Goal: Task Accomplishment & Management: Use online tool/utility

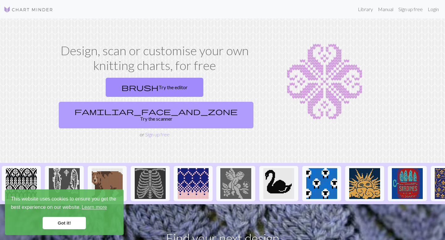
click at [196, 102] on link "familiar_face_and_zone Try the scanner" at bounding box center [156, 115] width 195 height 27
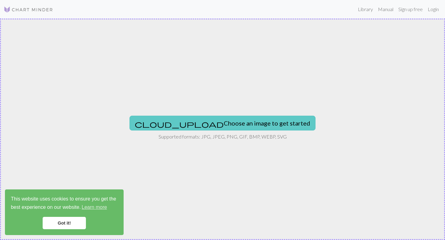
click at [204, 122] on button "cloud_upload Choose an image to get started" at bounding box center [222, 123] width 186 height 15
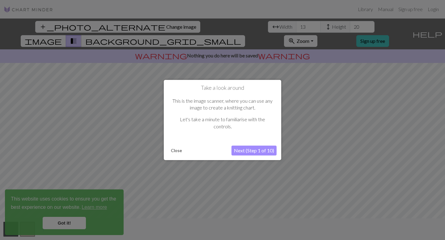
click at [244, 148] on button "Next (Step 1 of 10)" at bounding box center [253, 151] width 45 height 10
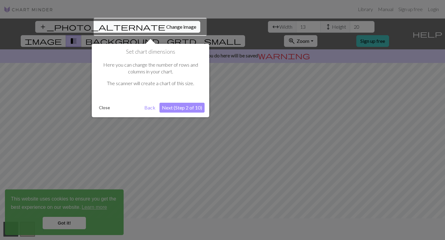
click at [194, 109] on button "Next (Step 2 of 10)" at bounding box center [181, 108] width 45 height 10
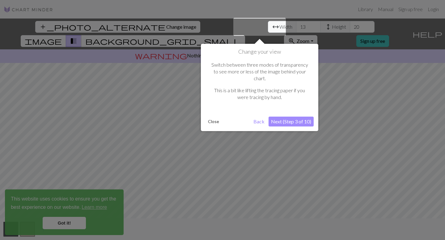
click at [299, 117] on button "Next (Step 3 of 10)" at bounding box center [290, 122] width 45 height 10
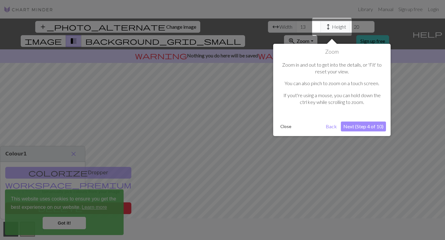
click at [287, 124] on button "Close" at bounding box center [286, 126] width 16 height 9
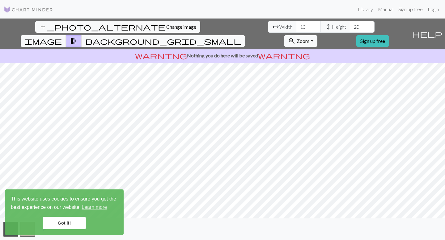
click at [31, 9] on img at bounding box center [28, 9] width 49 height 7
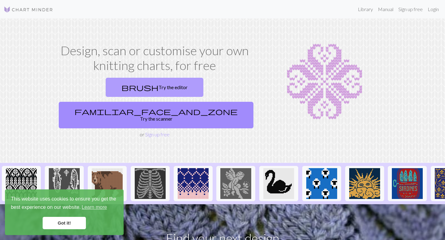
click at [130, 86] on link "brush Try the editor" at bounding box center [155, 87] width 98 height 19
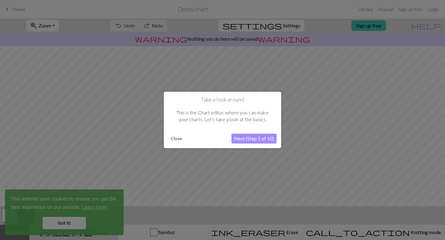
click at [171, 138] on button "Close" at bounding box center [176, 138] width 16 height 9
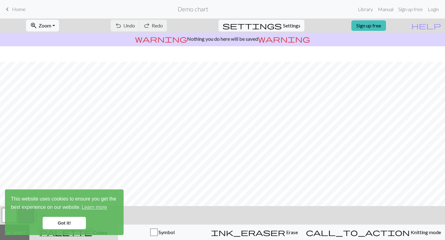
scroll to position [65, 0]
click at [60, 220] on link "Got it!" at bounding box center [64, 223] width 43 height 12
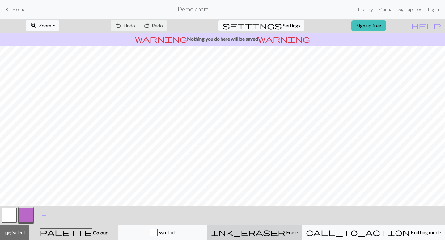
click at [302, 238] on button "ink_eraser Erase Erase" at bounding box center [254, 232] width 95 height 15
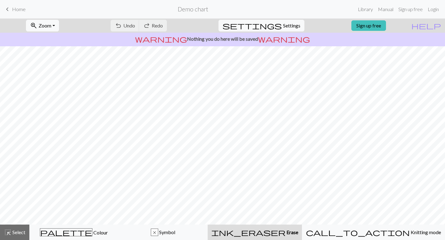
click at [302, 238] on button "ink_eraser Erase Erase" at bounding box center [255, 232] width 94 height 15
click at [8, 231] on span "highlight_alt" at bounding box center [7, 232] width 7 height 9
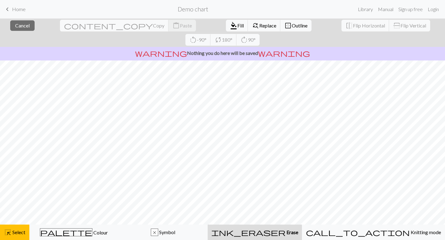
click at [283, 233] on span "ink_eraser" at bounding box center [248, 232] width 74 height 9
click at [25, 26] on span "Cancel" at bounding box center [22, 26] width 15 height 6
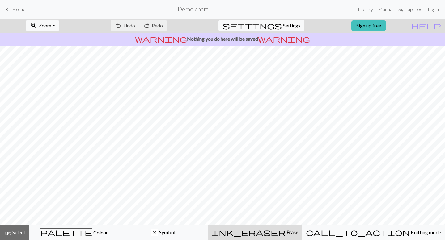
click at [14, 9] on span "Home" at bounding box center [19, 9] width 14 height 6
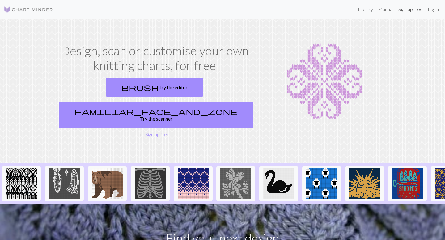
click at [413, 10] on link "Sign up free" at bounding box center [410, 9] width 29 height 12
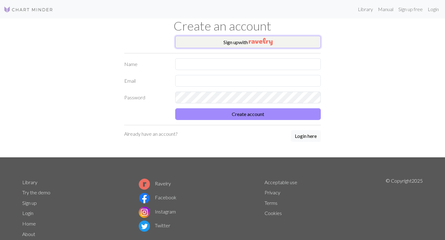
click at [279, 47] on button "Sign up with" at bounding box center [247, 42] width 145 height 12
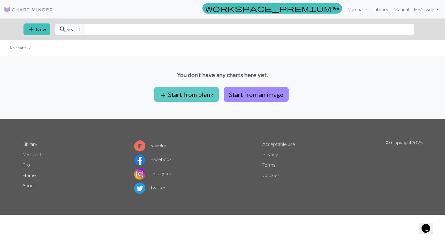
click at [207, 98] on button "add Start from blank" at bounding box center [186, 94] width 65 height 15
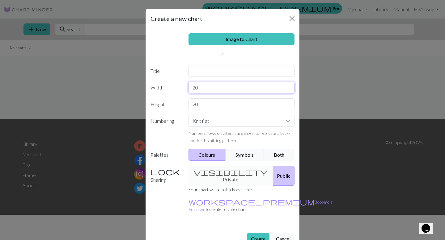
click at [217, 87] on input "20" at bounding box center [241, 88] width 106 height 12
type input "200"
click at [204, 108] on input "20" at bounding box center [241, 105] width 106 height 12
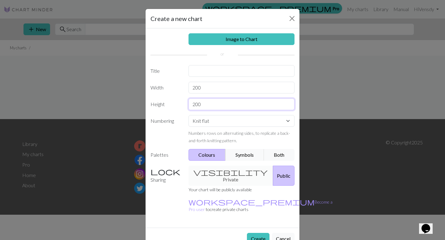
type input "200"
click at [248, 123] on select "Knit flat Knit in the round Lace knitting Cross stitch" at bounding box center [241, 121] width 106 height 12
click at [188, 115] on select "Knit flat Knit in the round Lace knitting Cross stitch" at bounding box center [241, 121] width 106 height 12
click at [252, 123] on select "Knit flat Knit in the round Lace knitting Cross stitch" at bounding box center [241, 121] width 106 height 12
click at [188, 115] on select "Knit flat Knit in the round Lace knitting Cross stitch" at bounding box center [241, 121] width 106 height 12
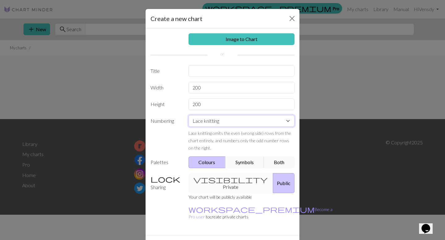
click at [241, 120] on select "Knit flat Knit in the round Lace knitting Cross stitch" at bounding box center [241, 121] width 106 height 12
select select "flat"
click at [188, 115] on select "Knit flat Knit in the round Lace knitting Cross stitch" at bounding box center [241, 121] width 106 height 12
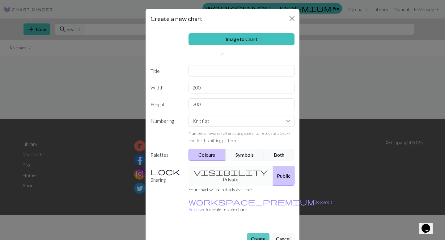
click at [258, 233] on button "Create" at bounding box center [258, 239] width 23 height 12
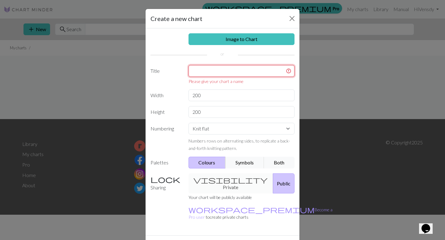
click at [277, 71] on input "text" at bounding box center [241, 71] width 106 height 12
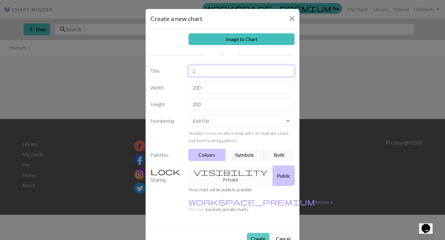
type input "2"
click at [255, 233] on button "Create" at bounding box center [258, 239] width 23 height 12
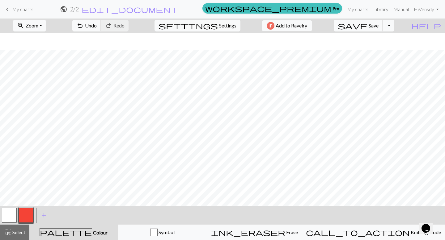
scroll to position [247, 0]
